Goal: Task Accomplishment & Management: Use online tool/utility

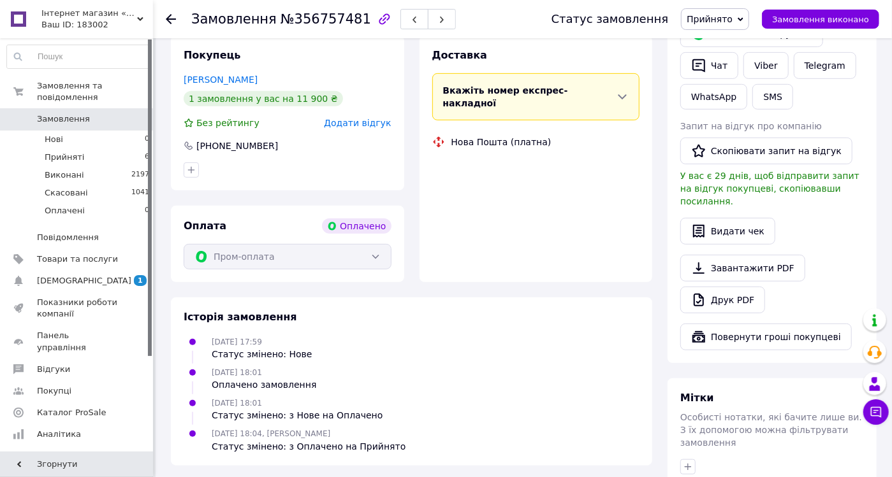
scroll to position [388, 0]
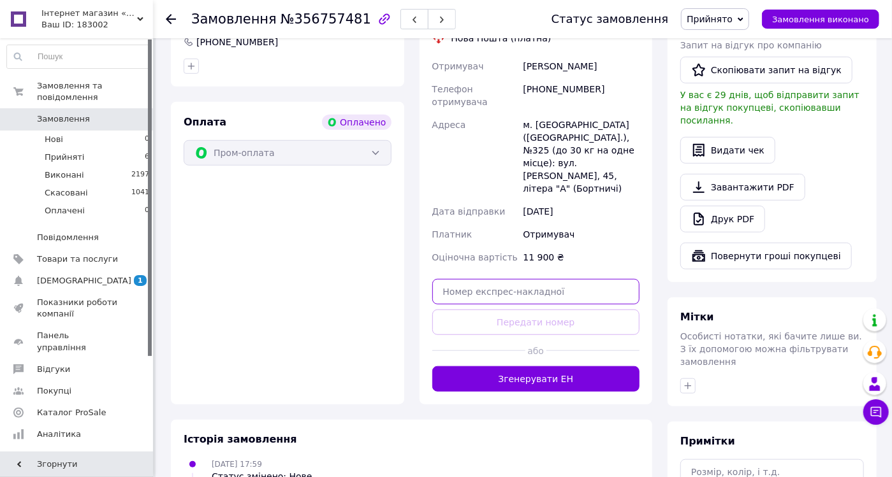
click at [456, 279] on input "text" at bounding box center [536, 291] width 208 height 25
paste input "[CREDIT_CARD_NUMBER]"
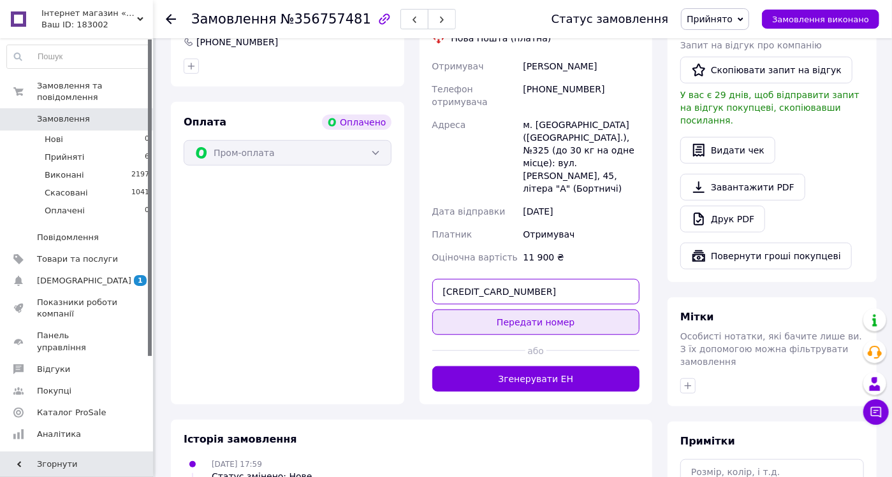
type input "[CREDIT_CARD_NUMBER]"
click at [552, 310] on button "Передати номер" at bounding box center [536, 322] width 208 height 25
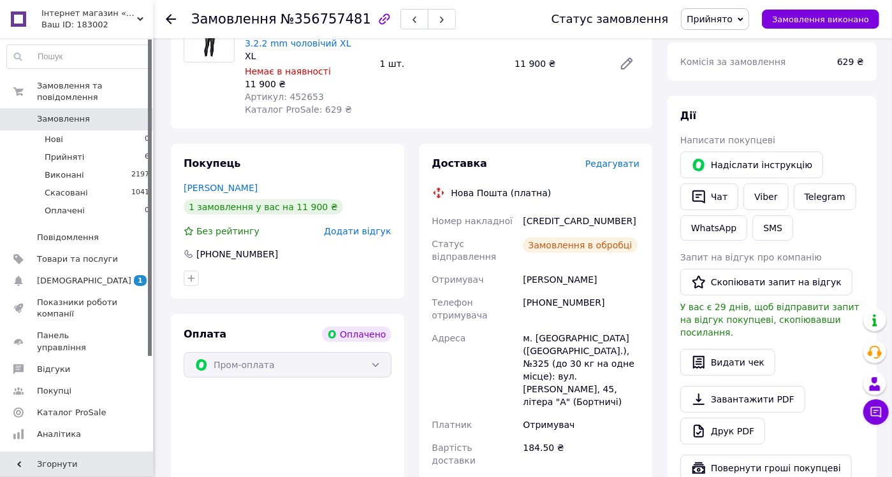
scroll to position [104, 0]
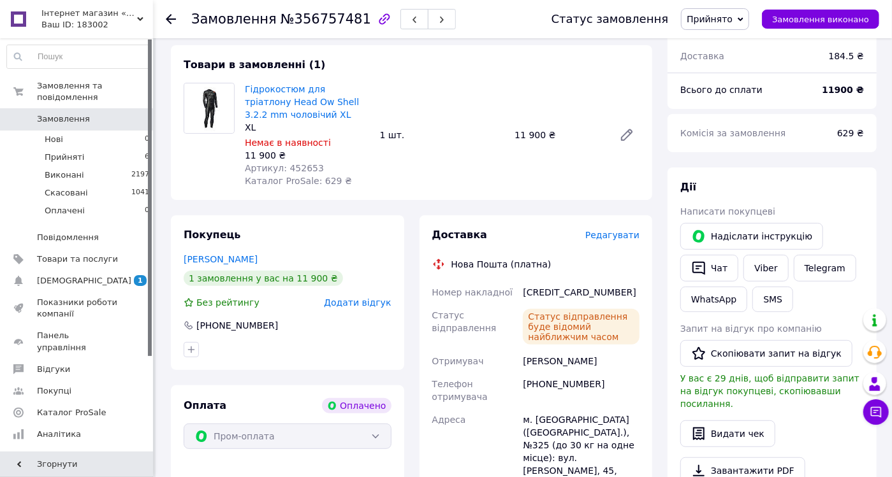
click at [176, 16] on div at bounding box center [178, 19] width 25 height 38
click at [172, 20] on icon at bounding box center [171, 19] width 10 height 10
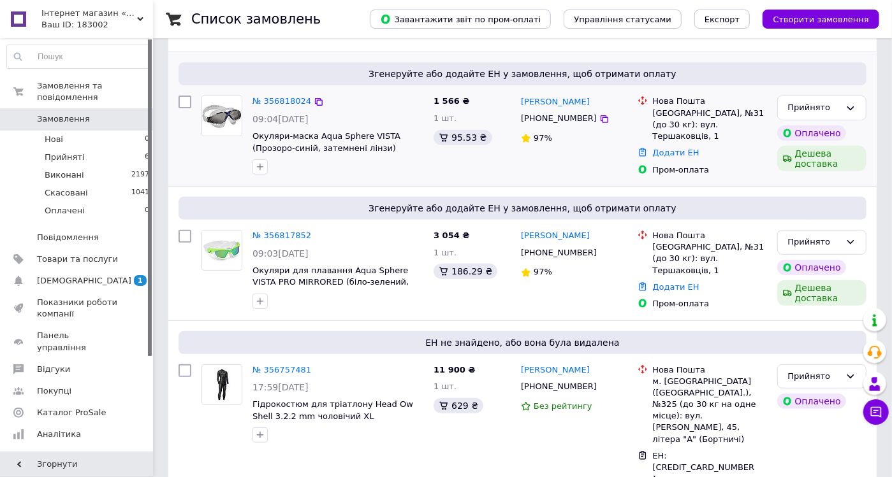
scroll to position [212, 0]
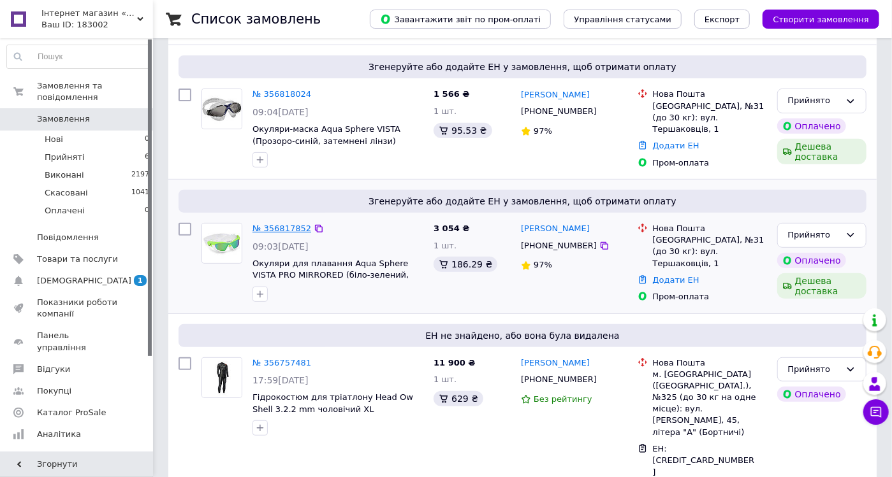
click at [291, 226] on link "№ 356817852" at bounding box center [281, 229] width 59 height 10
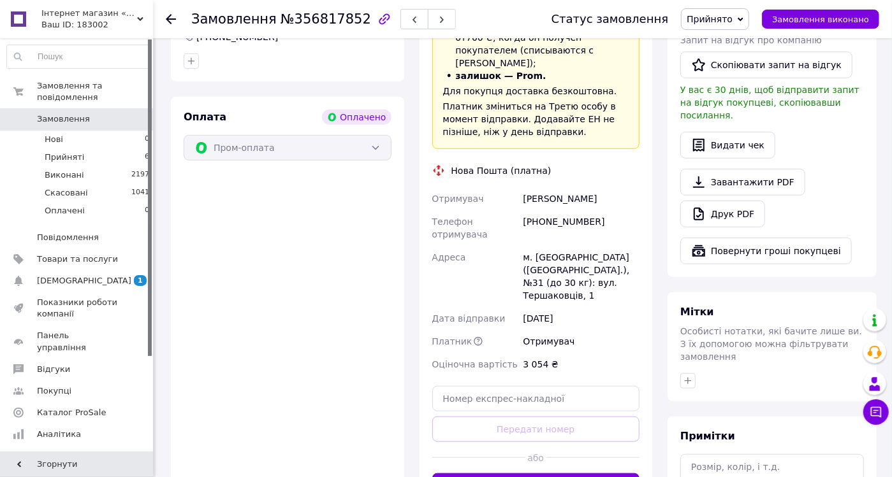
scroll to position [424, 0]
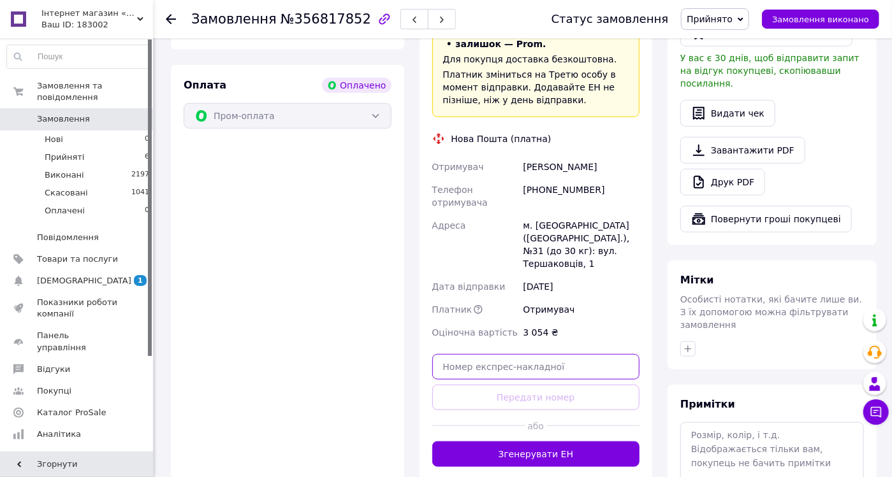
click at [510, 354] on input "text" at bounding box center [536, 366] width 208 height 25
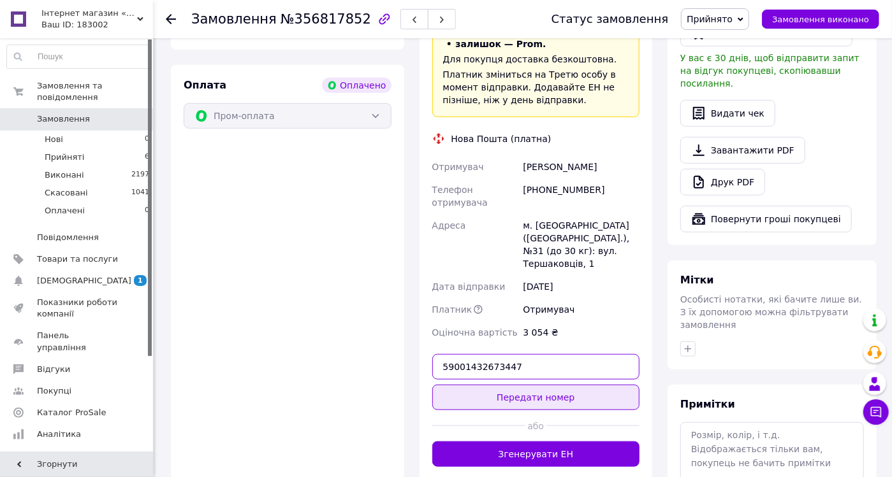
type input "59001432673447"
click at [542, 385] on button "Передати номер" at bounding box center [536, 397] width 208 height 25
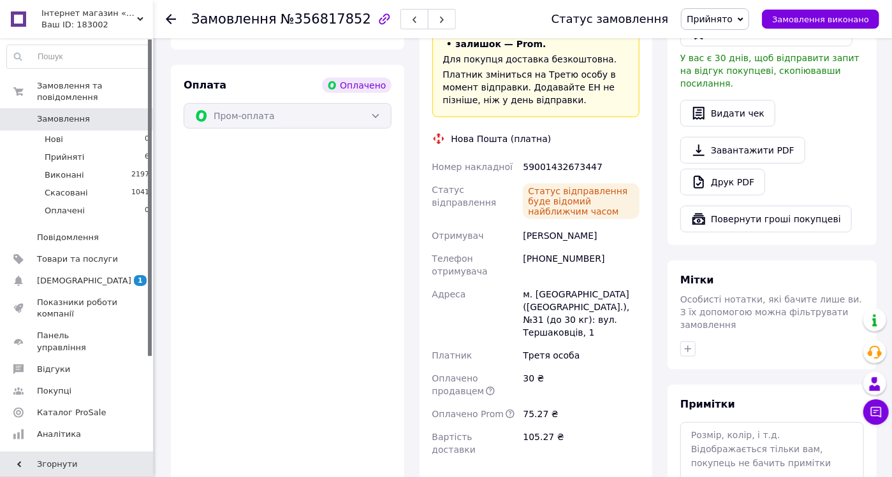
click at [175, 22] on icon at bounding box center [171, 19] width 10 height 10
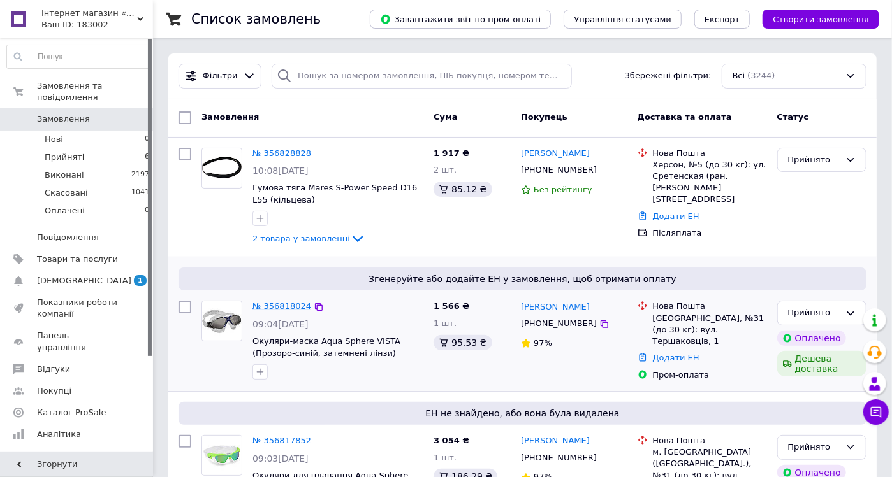
click at [277, 303] on link "№ 356818024" at bounding box center [281, 306] width 59 height 10
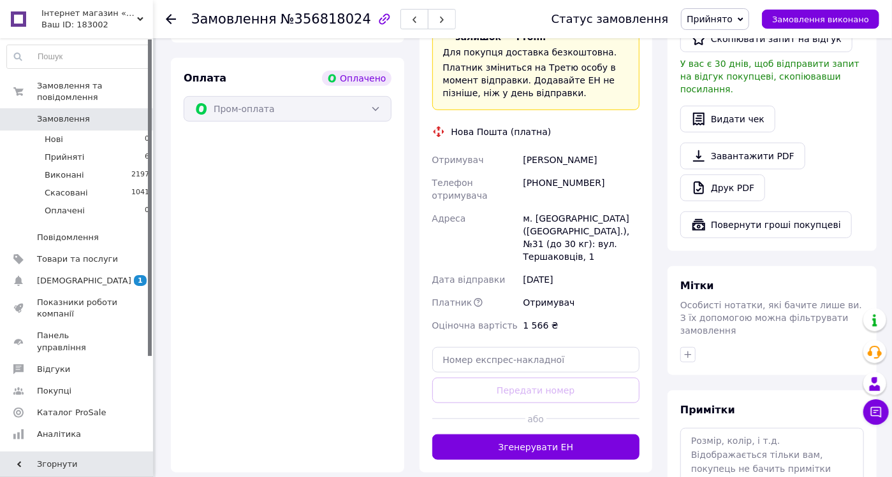
scroll to position [424, 0]
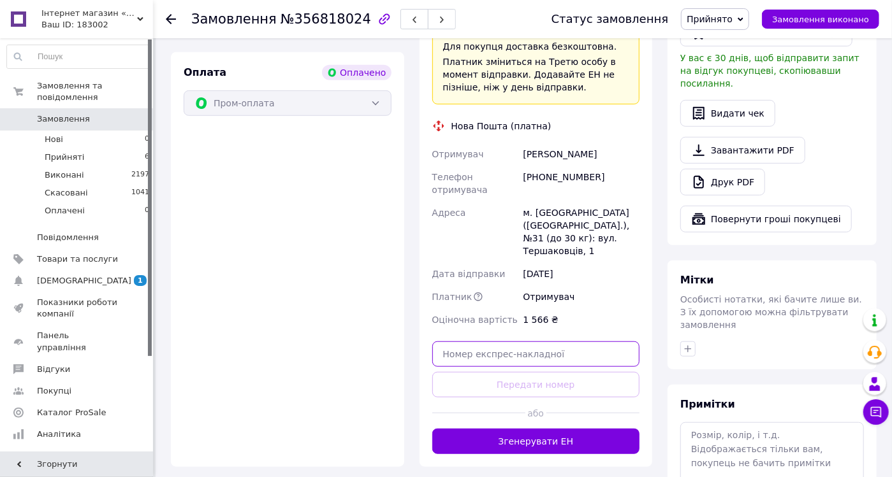
click at [485, 342] on input "text" at bounding box center [536, 354] width 208 height 25
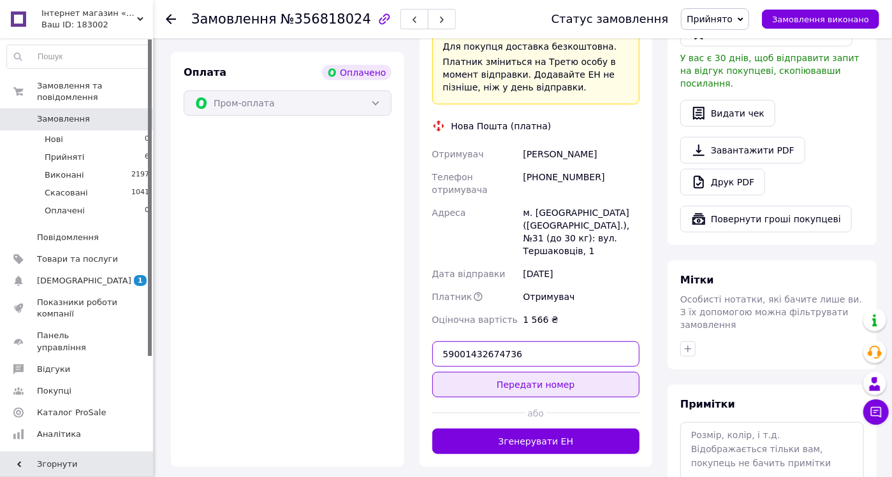
type input "59001432674736"
click at [537, 372] on button "Передати номер" at bounding box center [536, 384] width 208 height 25
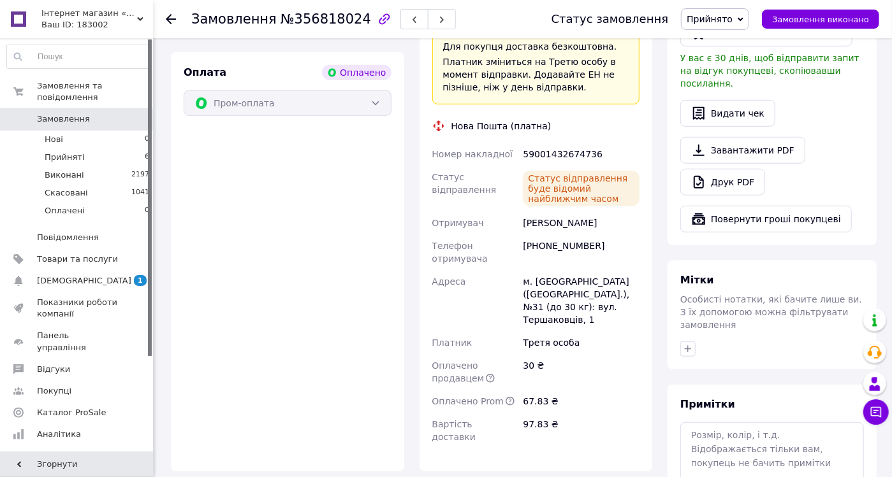
click at [177, 17] on div at bounding box center [178, 19] width 25 height 38
click at [174, 18] on icon at bounding box center [171, 19] width 10 height 10
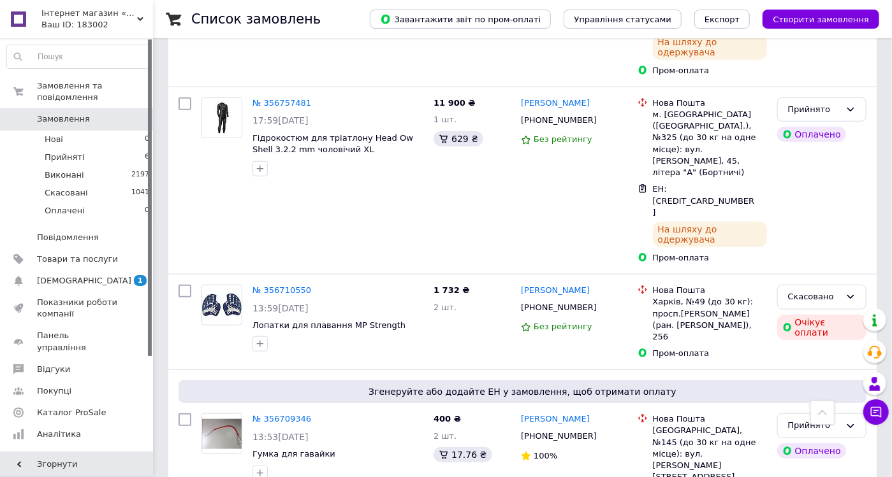
scroll to position [566, 0]
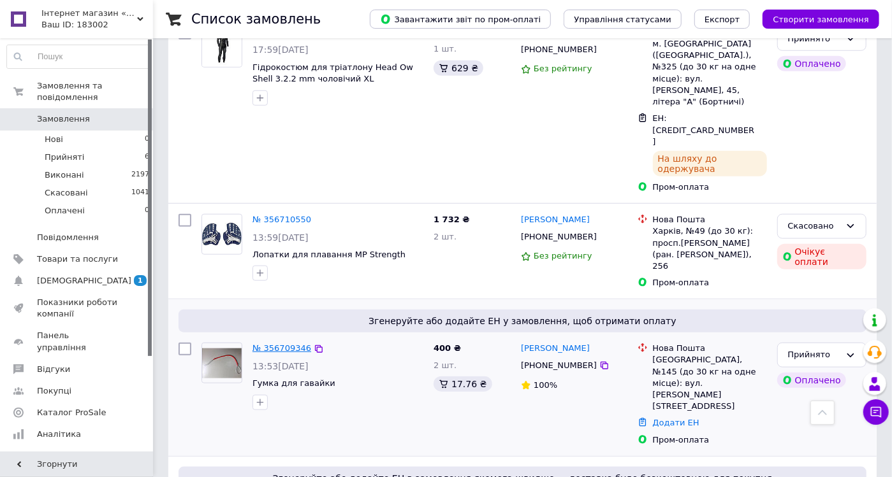
click at [289, 344] on link "№ 356709346" at bounding box center [281, 349] width 59 height 10
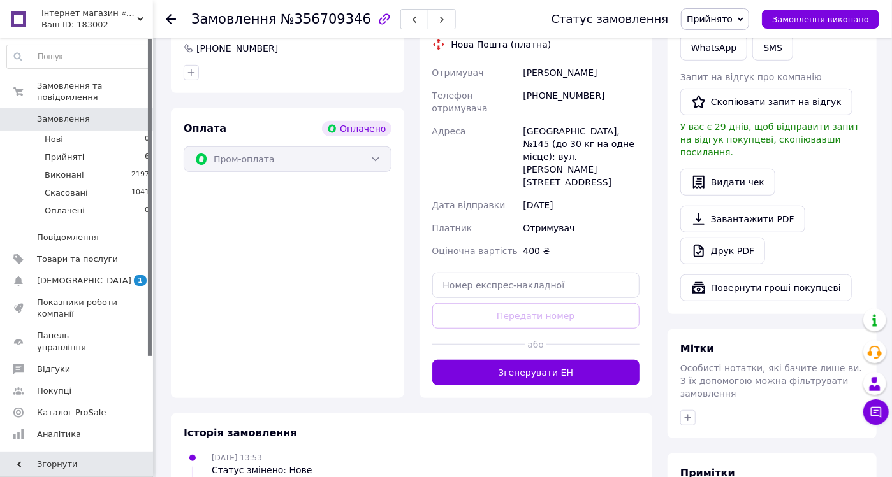
scroll to position [351, 0]
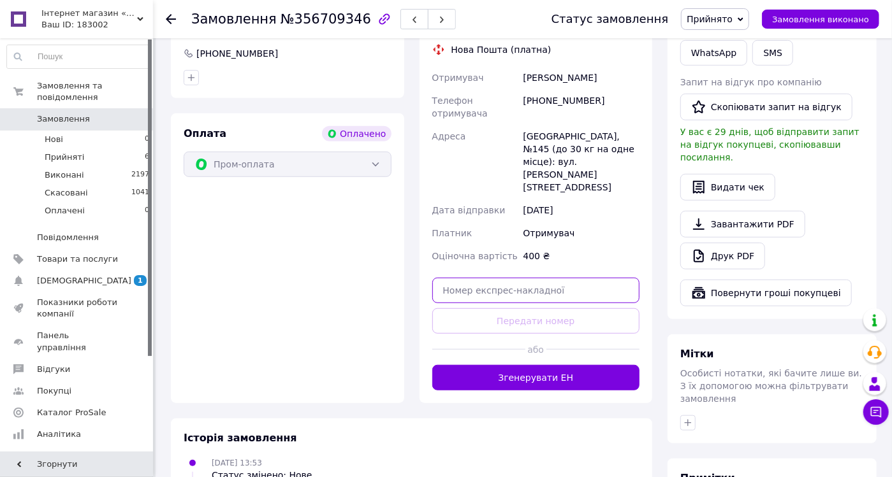
click at [486, 278] on input "text" at bounding box center [536, 290] width 208 height 25
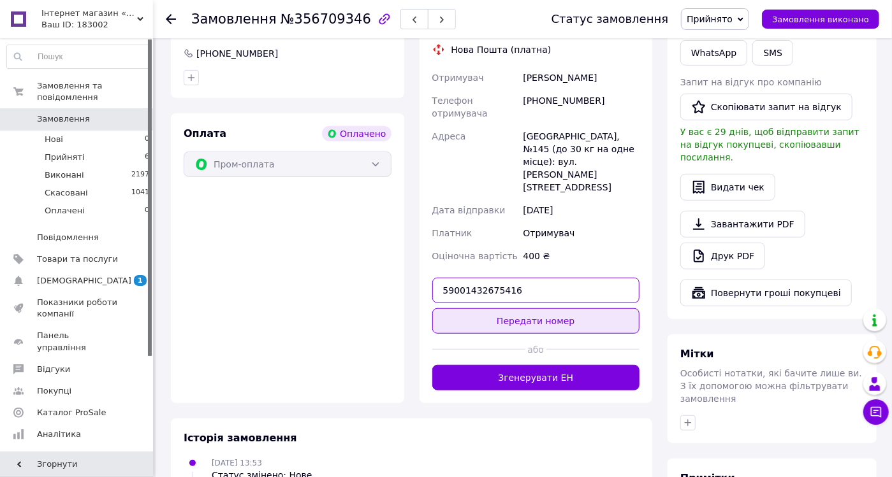
type input "59001432675416"
click at [529, 308] on button "Передати номер" at bounding box center [536, 320] width 208 height 25
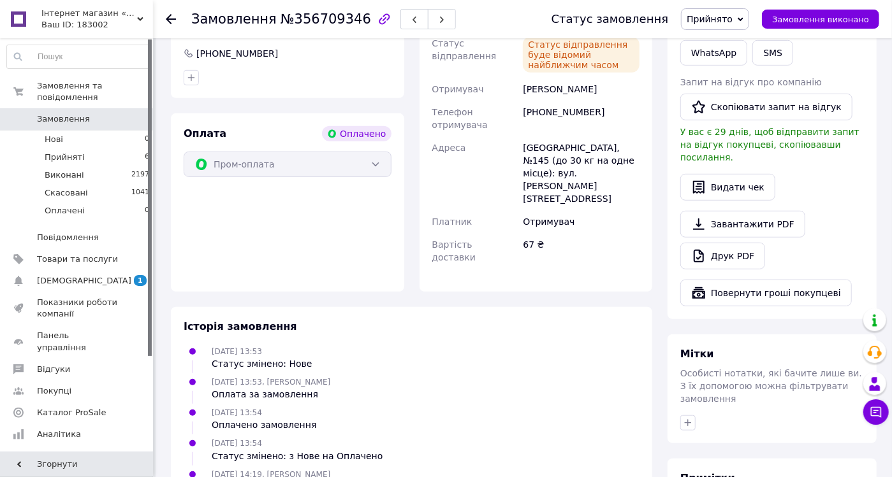
click at [177, 15] on div at bounding box center [178, 19] width 25 height 38
click at [169, 21] on use at bounding box center [171, 19] width 10 height 10
